Goal: Task Accomplishment & Management: Use online tool/utility

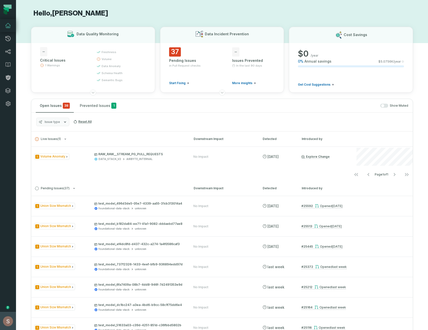
click at [10, 330] on button "[PERSON_NAME] (Foundational Data) [EMAIL_ADDRESS][DOMAIN_NAME]" at bounding box center [8, 321] width 16 height 18
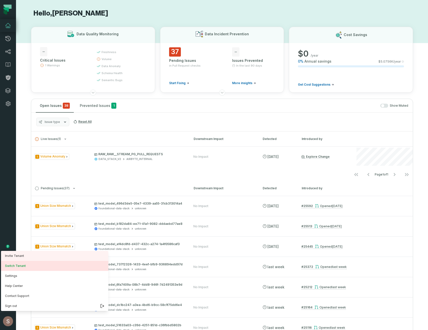
click at [22, 265] on button "Switch Tenant" at bounding box center [54, 266] width 107 height 10
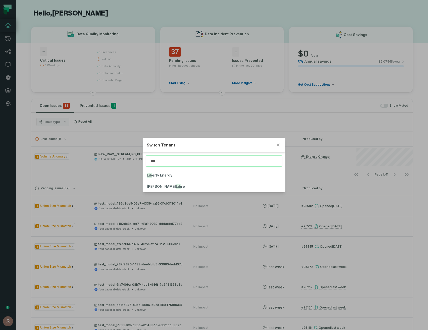
type input "***"
click button "Lib erty Energy" at bounding box center [214, 175] width 142 height 11
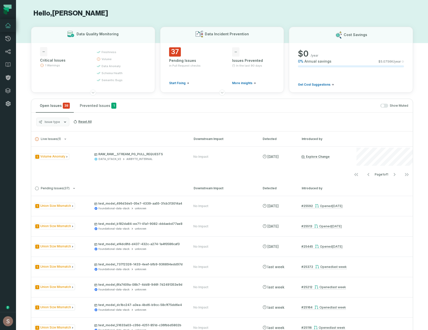
click at [4, 102] on link "Settings" at bounding box center [8, 103] width 16 height 13
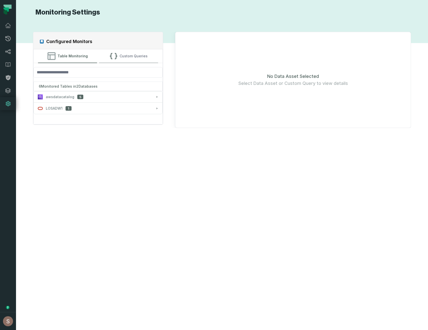
click at [130, 49] on button "Custom Queries" at bounding box center [128, 56] width 59 height 14
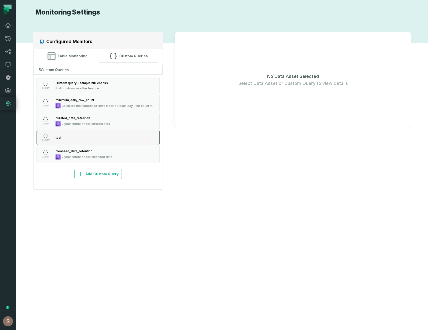
click at [100, 136] on button "QUERY test" at bounding box center [98, 137] width 123 height 15
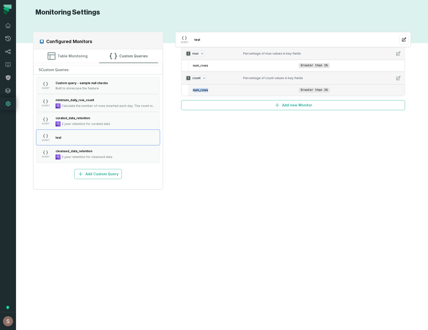
drag, startPoint x: 189, startPoint y: 90, endPoint x: 234, endPoint y: 90, distance: 45.1
click at [234, 90] on li "num_rows Greater than 1%" at bounding box center [297, 90] width 216 height 11
click at [289, 162] on div "Configured Monitors Table Monitoring Custom Queries 5 Custom Queries QUERY Cust…" at bounding box center [222, 173] width 402 height 301
click at [116, 131] on button "QUERY test" at bounding box center [98, 137] width 123 height 15
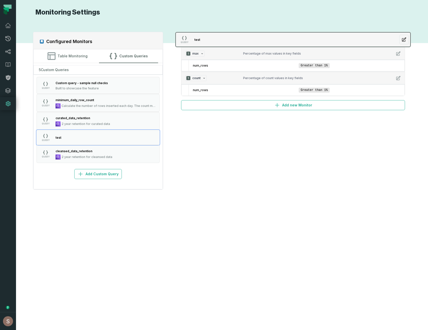
click at [312, 45] on button "QUERY test" at bounding box center [293, 39] width 235 height 15
click at [405, 39] on icon "button" at bounding box center [404, 39] width 5 height 5
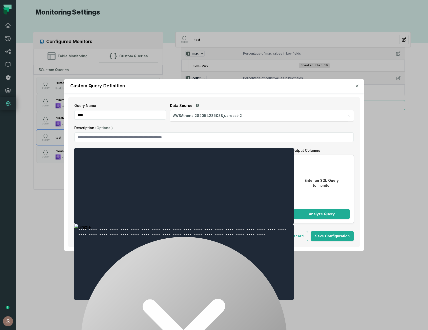
click at [226, 88] on div "Custom Query Definition" at bounding box center [214, 86] width 300 height 14
